Goal: Use online tool/utility: Utilize a website feature to perform a specific function

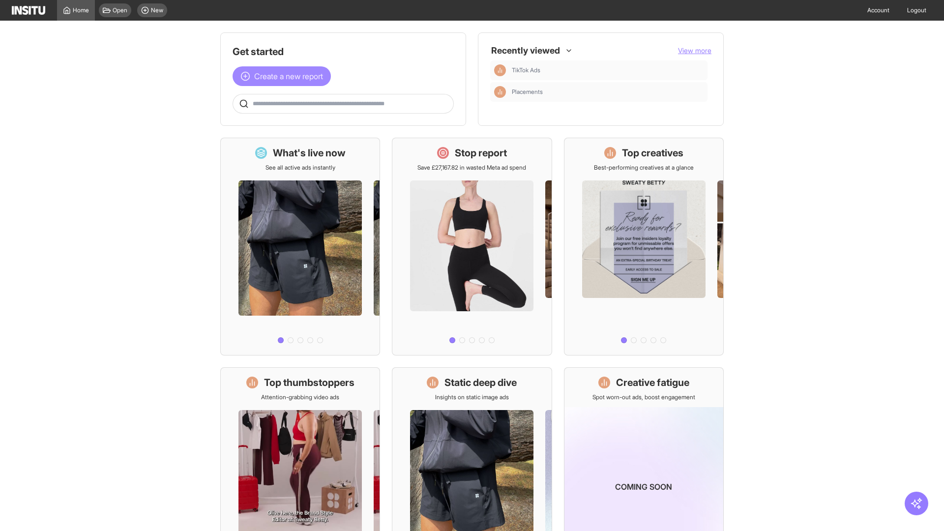
click at [284, 76] on span "Create a new report" at bounding box center [288, 76] width 69 height 12
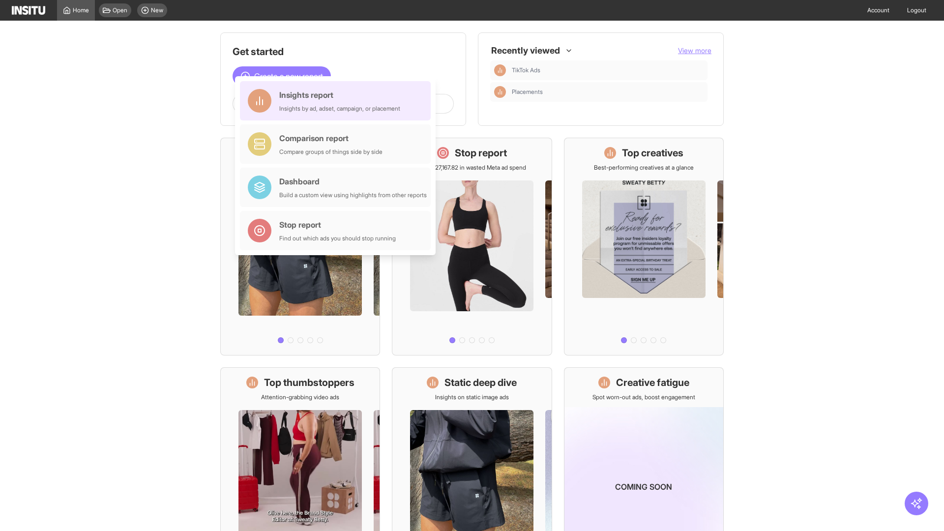
click at [338, 101] on div "Insights report Insights by ad, adset, campaign, or placement" at bounding box center [339, 101] width 121 height 24
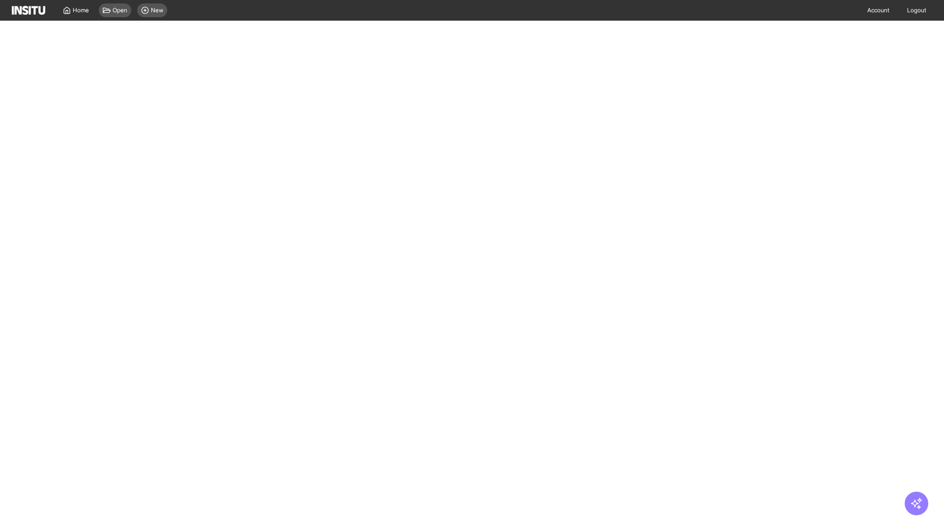
select select "**"
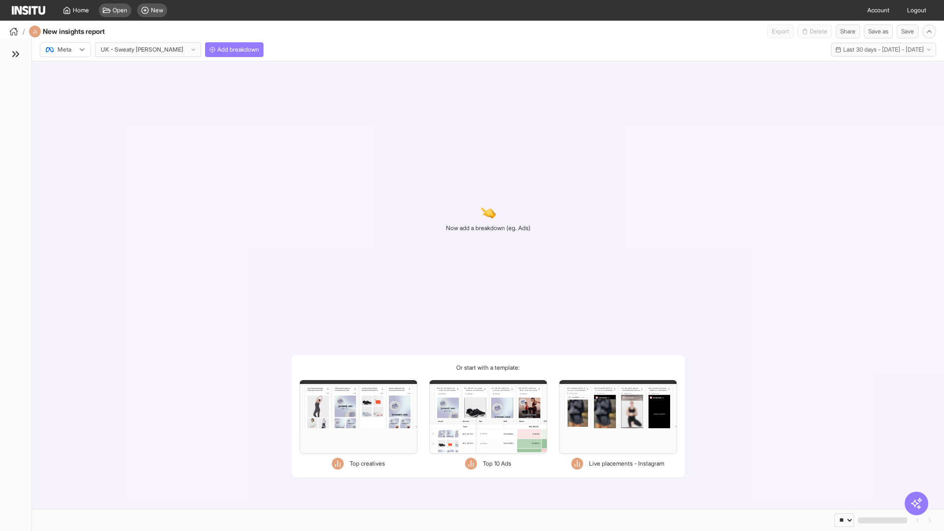
click at [65, 50] on div at bounding box center [59, 50] width 28 height 10
click at [65, 71] on span "Meta" at bounding box center [64, 70] width 13 height 9
click at [217, 50] on span "Add breakdown" at bounding box center [238, 50] width 42 height 8
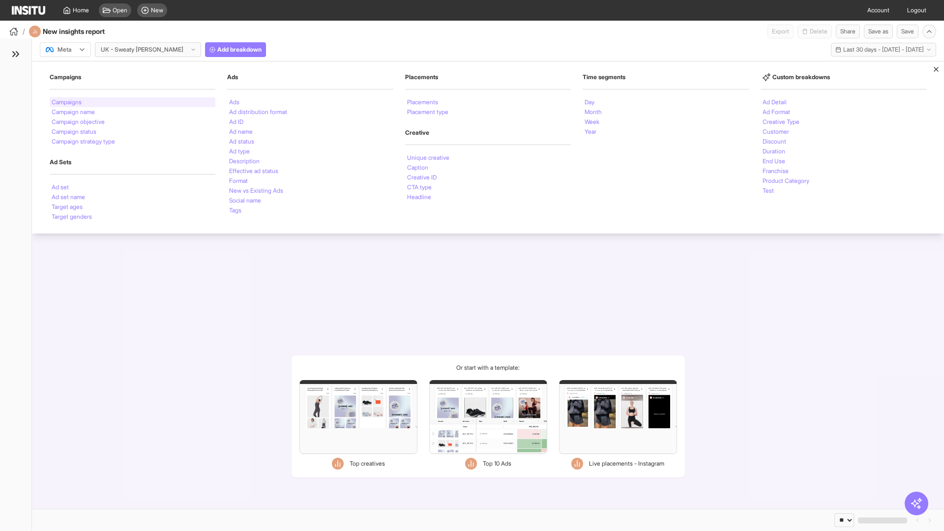
click at [67, 102] on li "Campaigns" at bounding box center [67, 102] width 30 height 6
